Goal: Find specific page/section: Find specific page/section

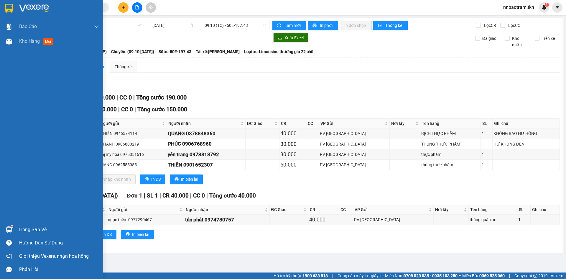
click at [11, 231] on img at bounding box center [9, 229] width 6 height 6
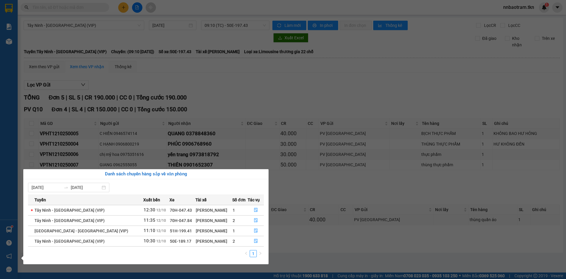
click at [182, 75] on section "Kết quả tìm kiếm ( 0 ) Bộ lọc No Data nnbaotram.tkn 1 Báo cáo Mẫu 1: Báo cáo dò…" at bounding box center [283, 139] width 566 height 279
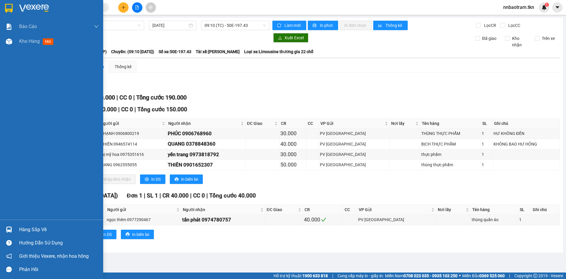
click at [4, 231] on div at bounding box center [9, 229] width 10 height 10
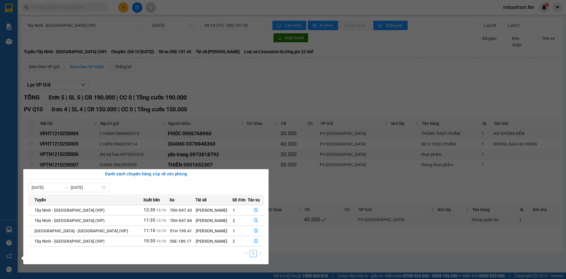
click at [259, 91] on section "Kết quả tìm kiếm ( 0 ) Bộ lọc No Data nnbaotram.tkn 1 Báo cáo Mẫu 1: Báo cáo dò…" at bounding box center [283, 139] width 566 height 279
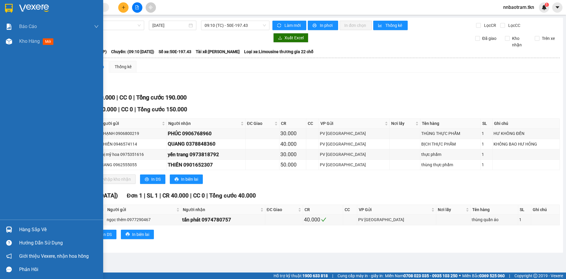
click at [10, 8] on img at bounding box center [9, 8] width 8 height 9
